Goal: Transaction & Acquisition: Purchase product/service

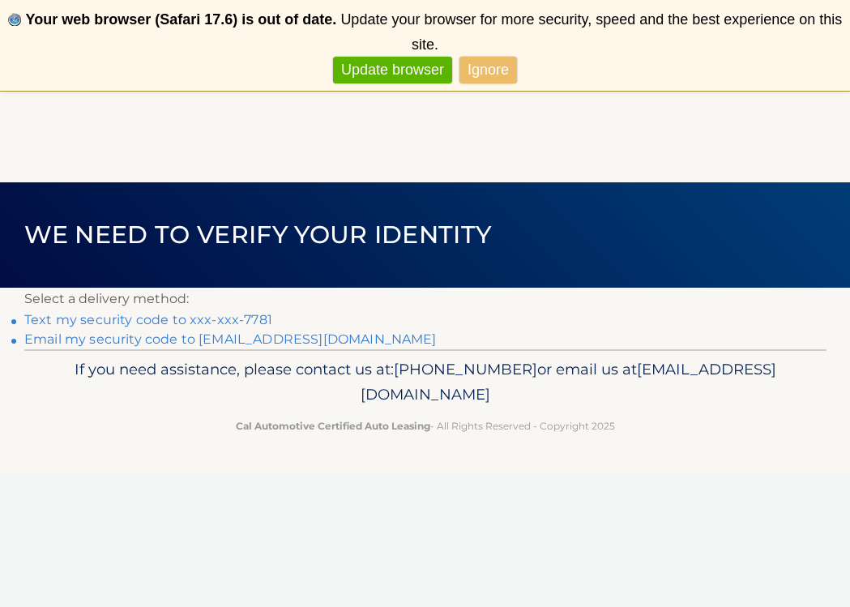
click at [113, 368] on p "If you need assistance, please contact us at: 609-807-3200 or email us at Custo…" at bounding box center [425, 382] width 753 height 52
click at [92, 347] on link "Email my security code to c*******@verizon.net" at bounding box center [230, 338] width 412 height 15
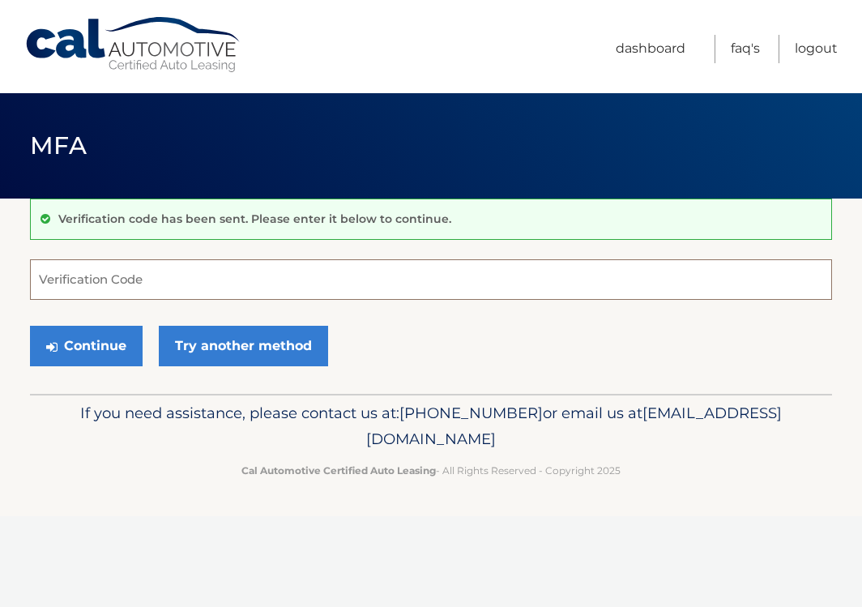
click at [32, 271] on input "Verification Code" at bounding box center [431, 279] width 802 height 40
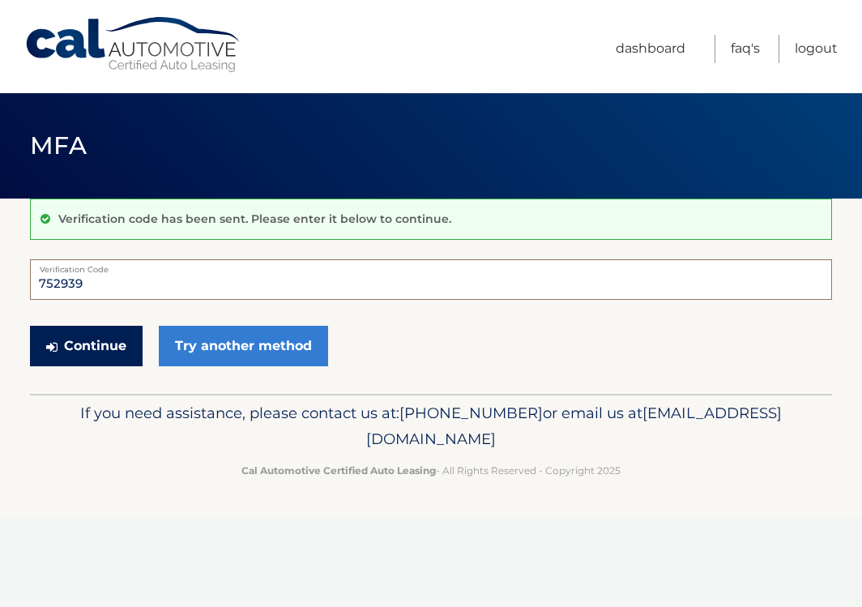
type input "752939"
click at [67, 346] on button "Continue" at bounding box center [86, 346] width 113 height 40
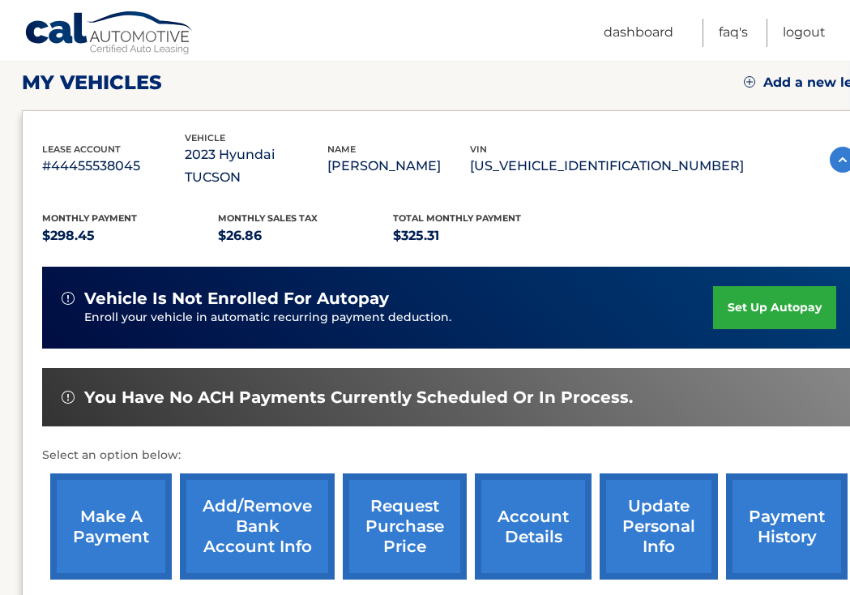
scroll to position [228, 2]
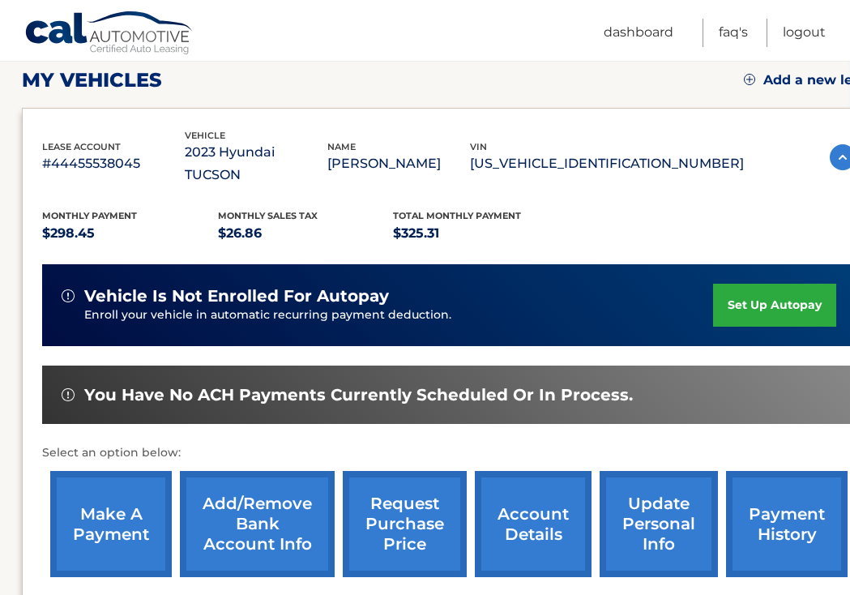
click at [97, 505] on link "make a payment" at bounding box center [110, 524] width 121 height 106
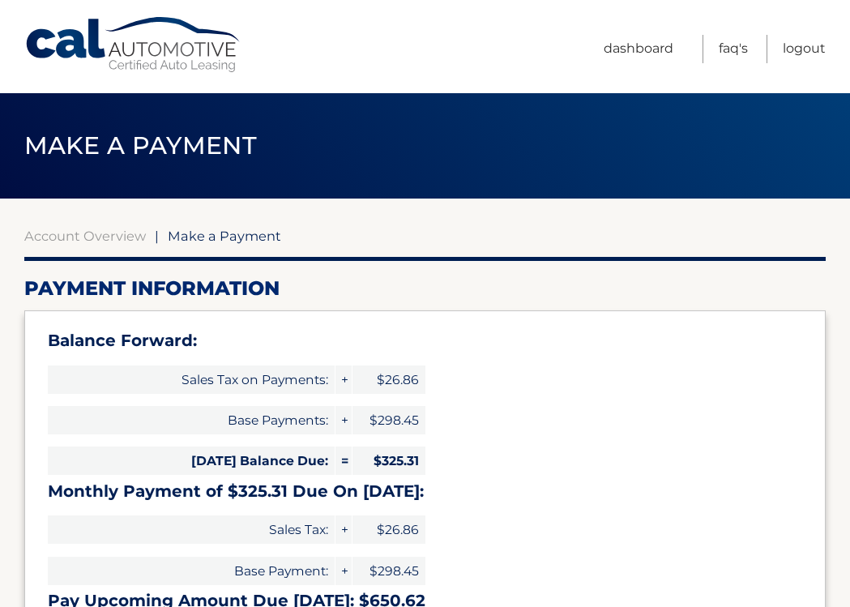
select select "MzE3MTZhZTAtYTZiNi00YmU1LTg5N2EtNDQ5MmIwODRjOGU4"
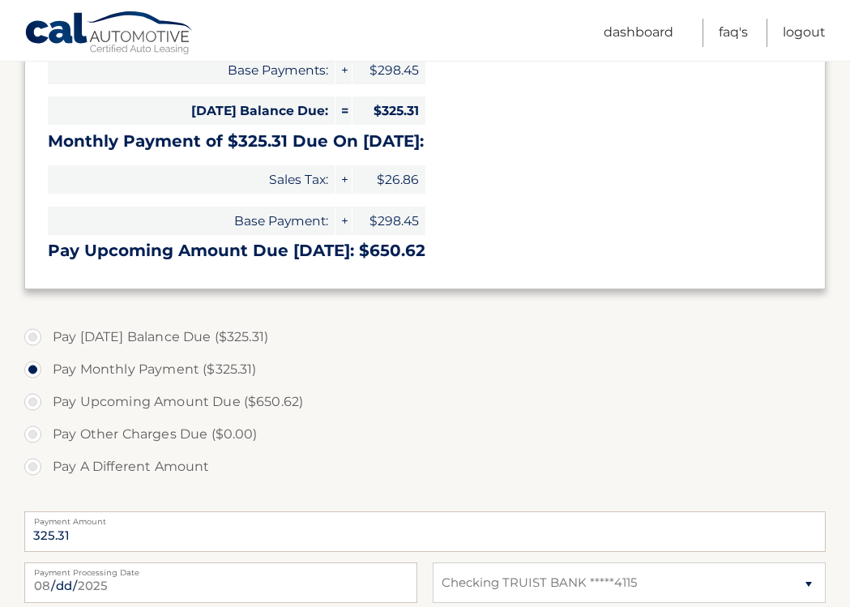
scroll to position [351, 0]
click at [32, 339] on label "Pay [DATE] Balance Due ($325.31)" at bounding box center [424, 336] width 801 height 32
click at [32, 339] on input "Pay [DATE] Balance Due ($325.31)" at bounding box center [39, 333] width 16 height 26
radio input "true"
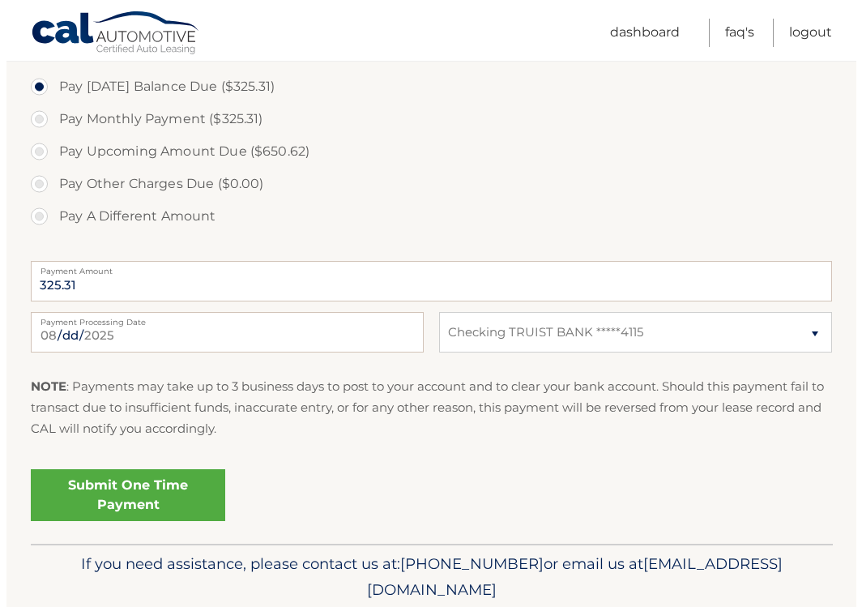
scroll to position [603, 0]
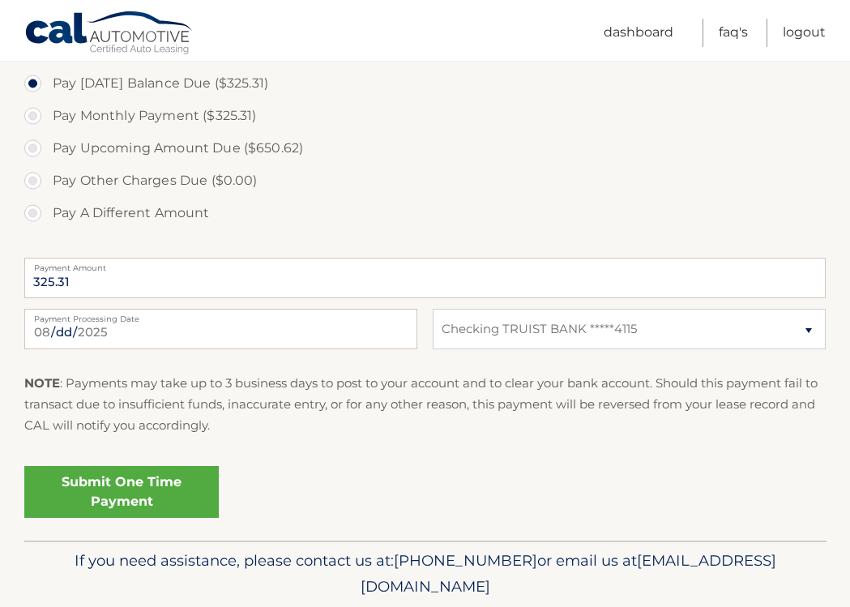
click at [124, 488] on link "Submit One Time Payment" at bounding box center [121, 492] width 194 height 52
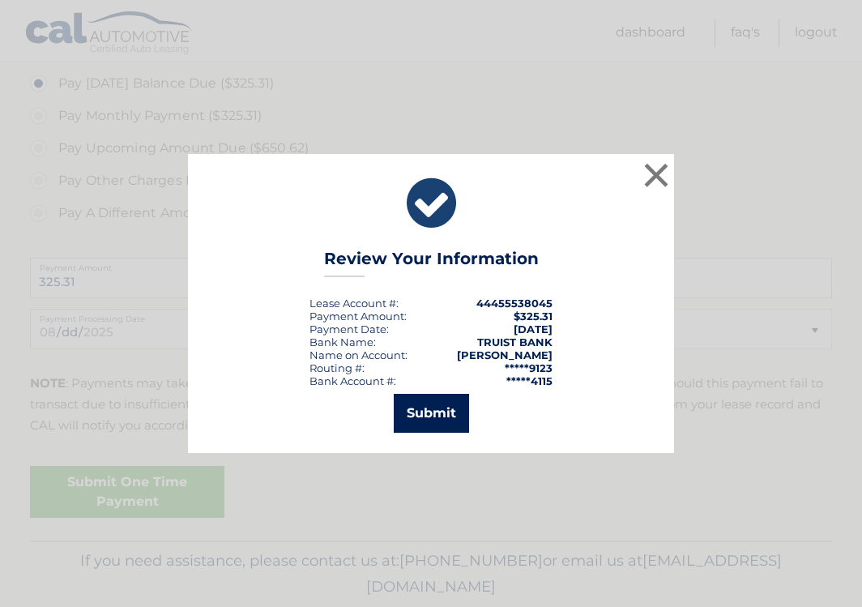
click at [418, 408] on button "Submit" at bounding box center [431, 413] width 75 height 39
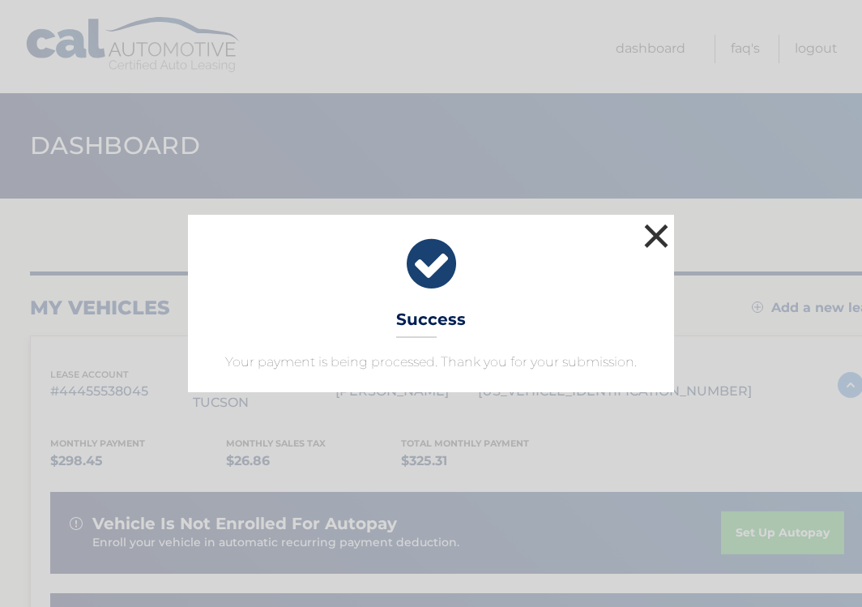
click at [654, 228] on button "×" at bounding box center [656, 236] width 32 height 32
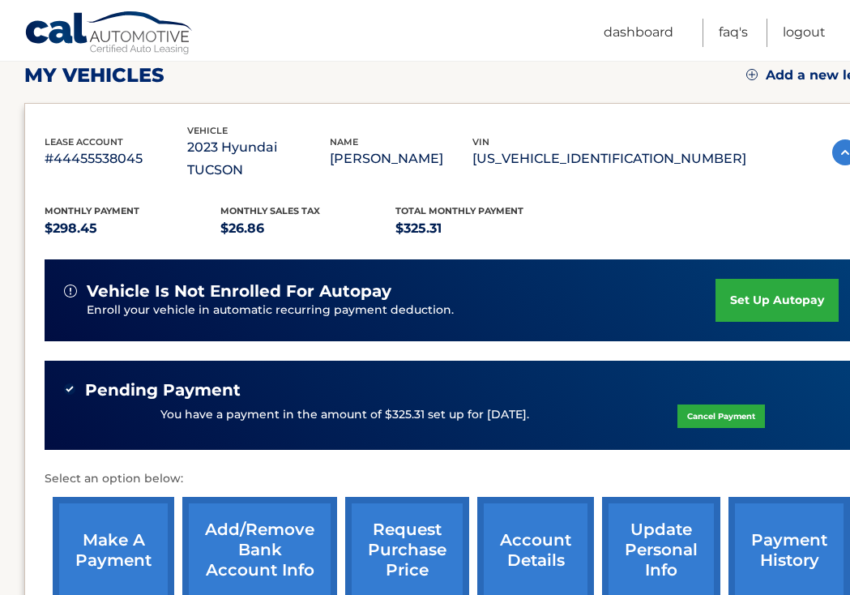
scroll to position [227, 1]
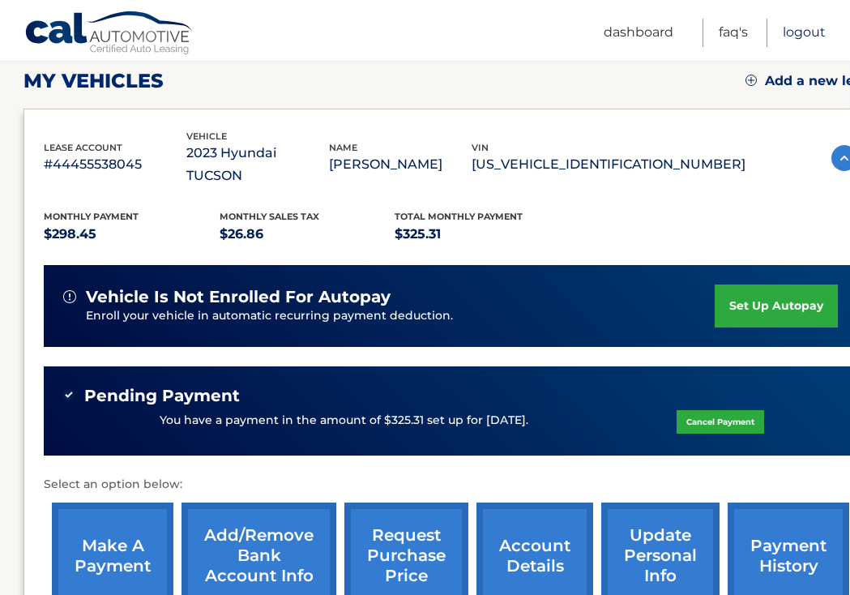
click at [801, 24] on link "Logout" at bounding box center [803, 33] width 43 height 28
